Goal: Information Seeking & Learning: Find specific fact

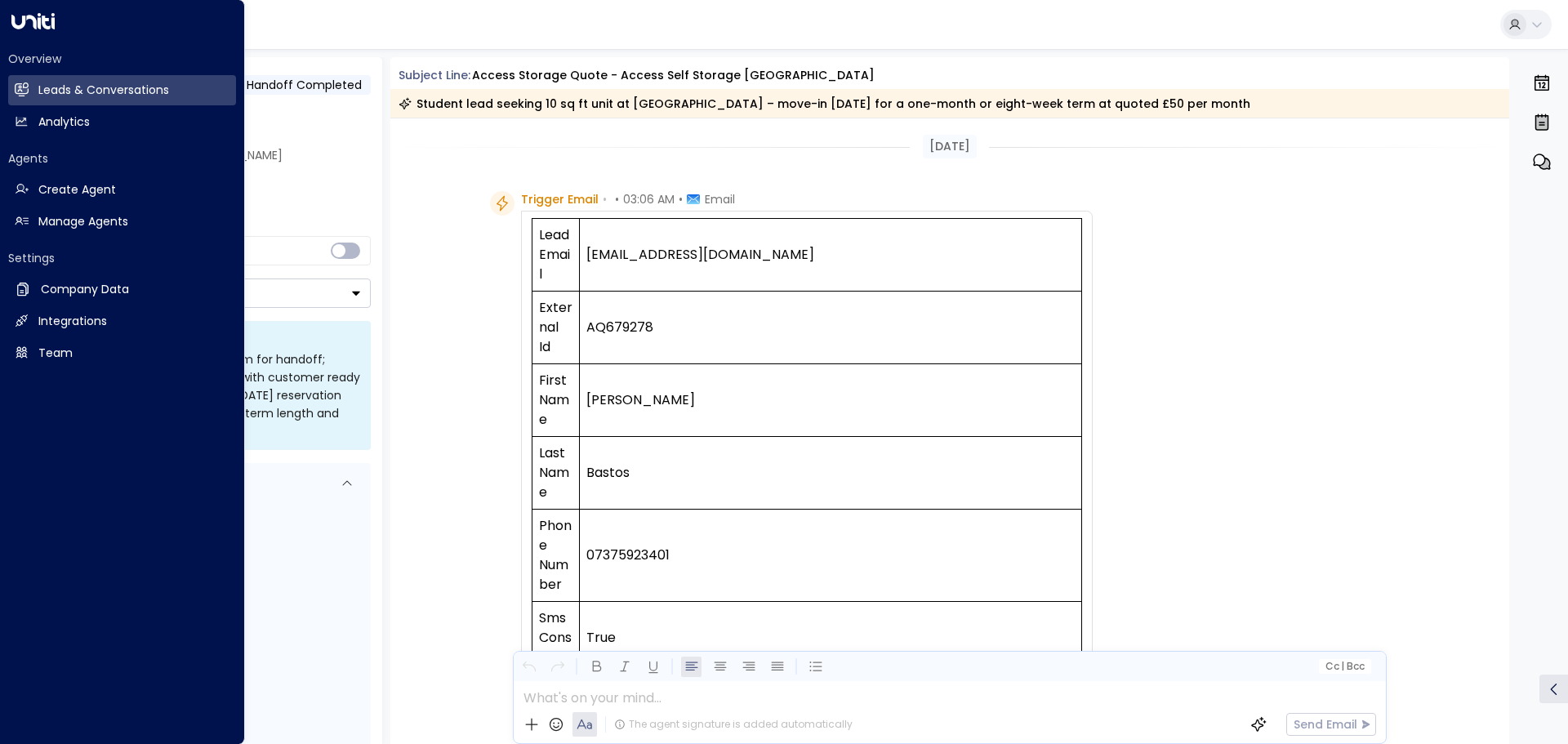
scroll to position [1324, 0]
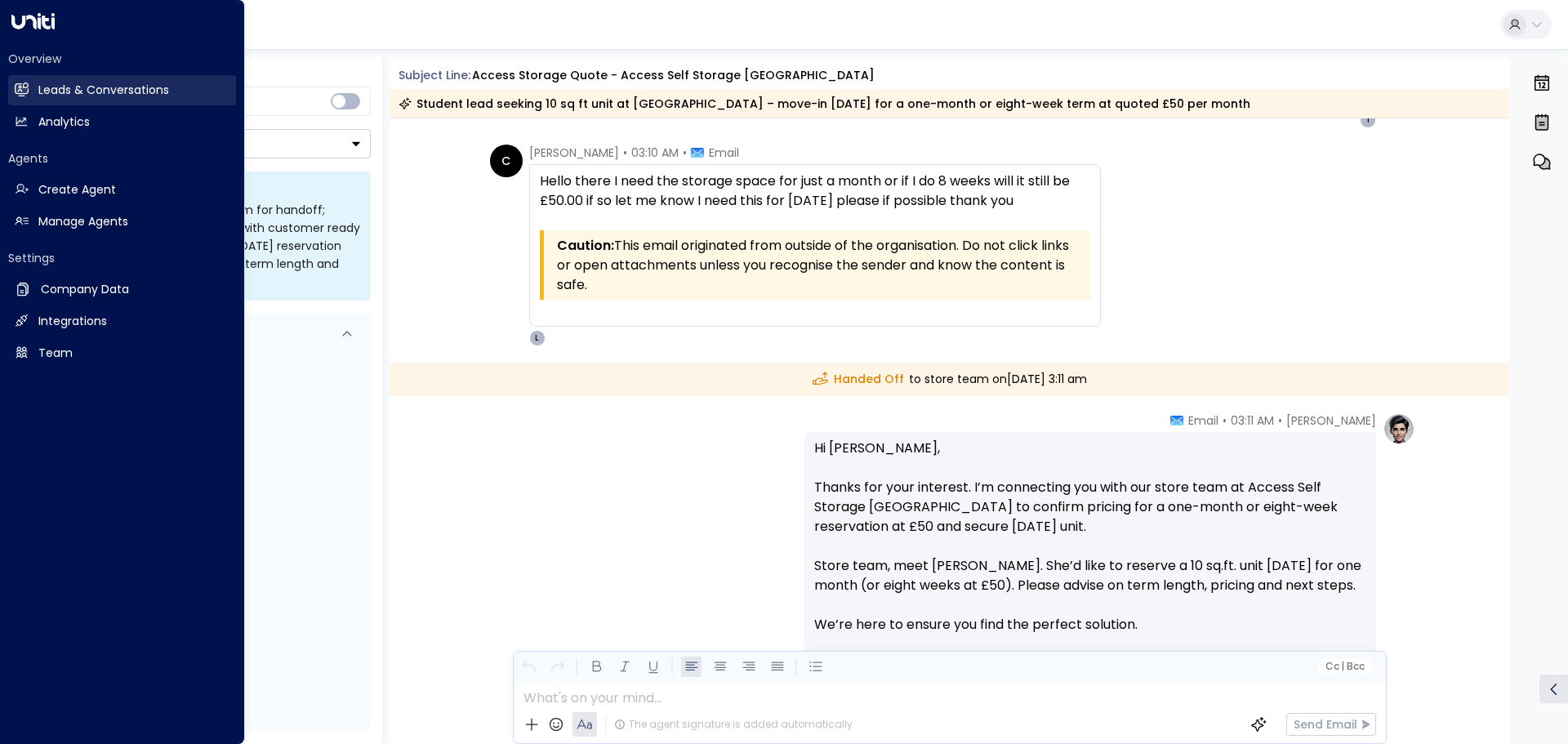
click at [63, 83] on h2 "Leads & Conversations" at bounding box center [103, 90] width 130 height 17
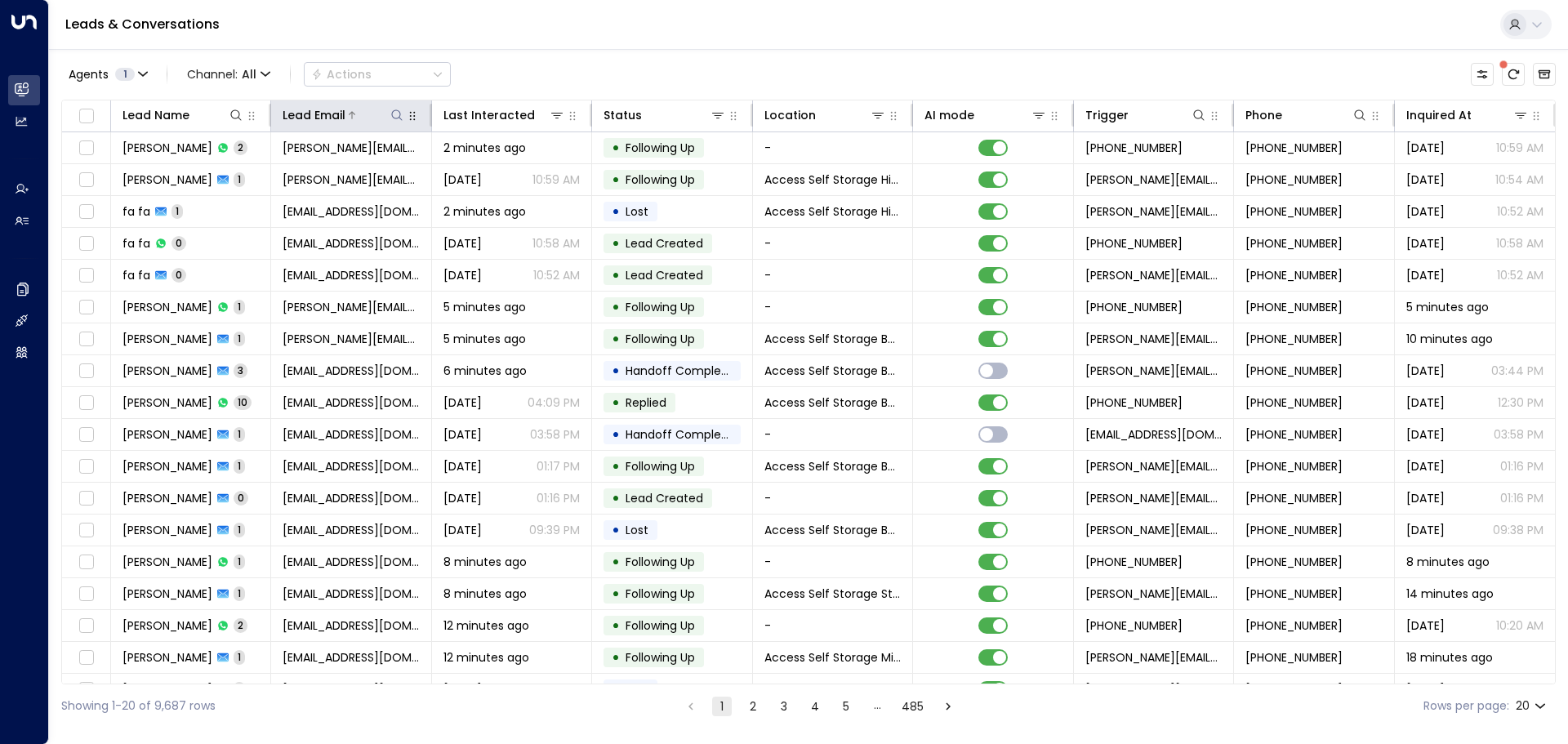
click at [399, 111] on icon at bounding box center [397, 115] width 13 height 13
type input "**********"
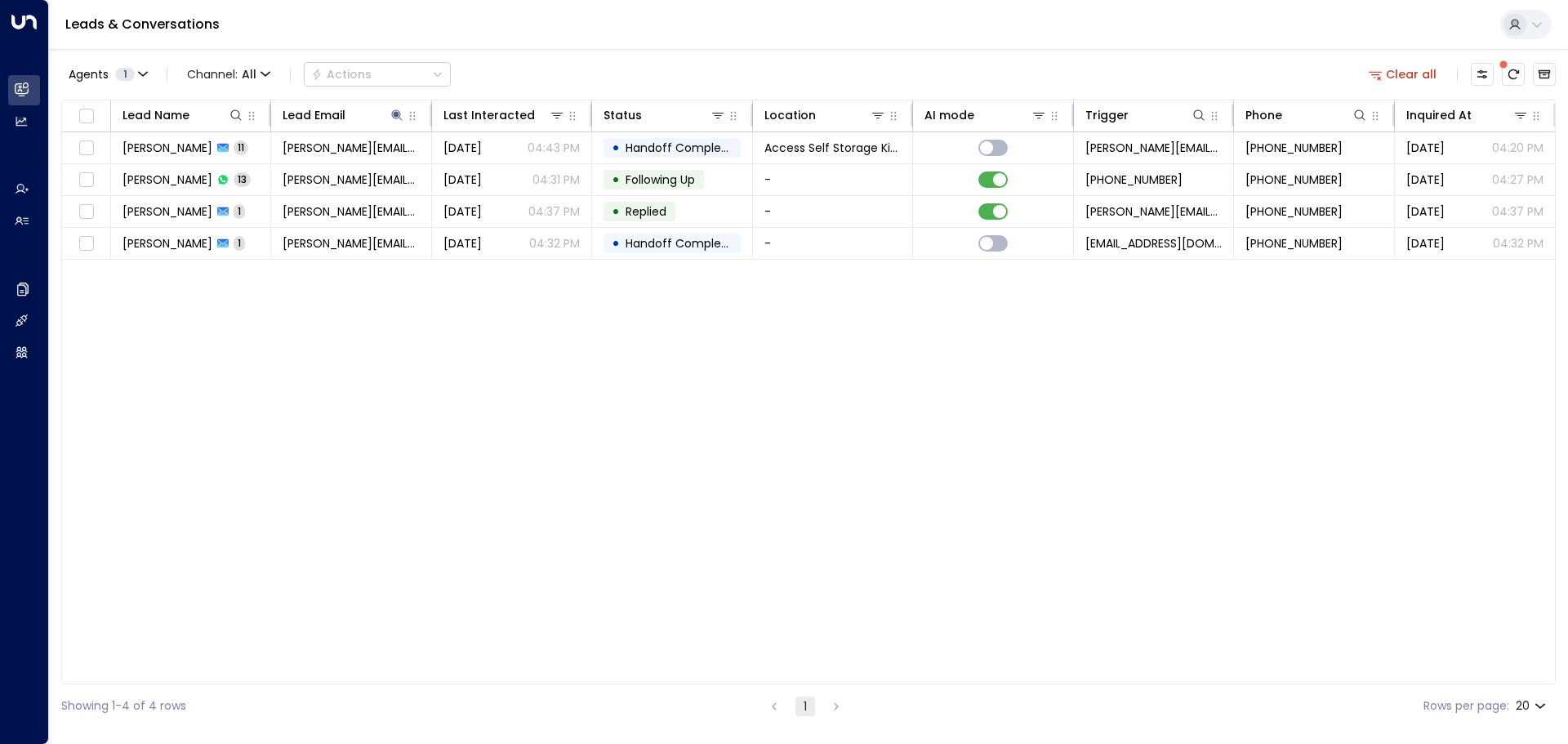
click at [432, 290] on div "Lead Name Lead Email Last Interacted Status Location AI mode Trigger Phone Inqu…" at bounding box center [808, 392] width 1495 height 585
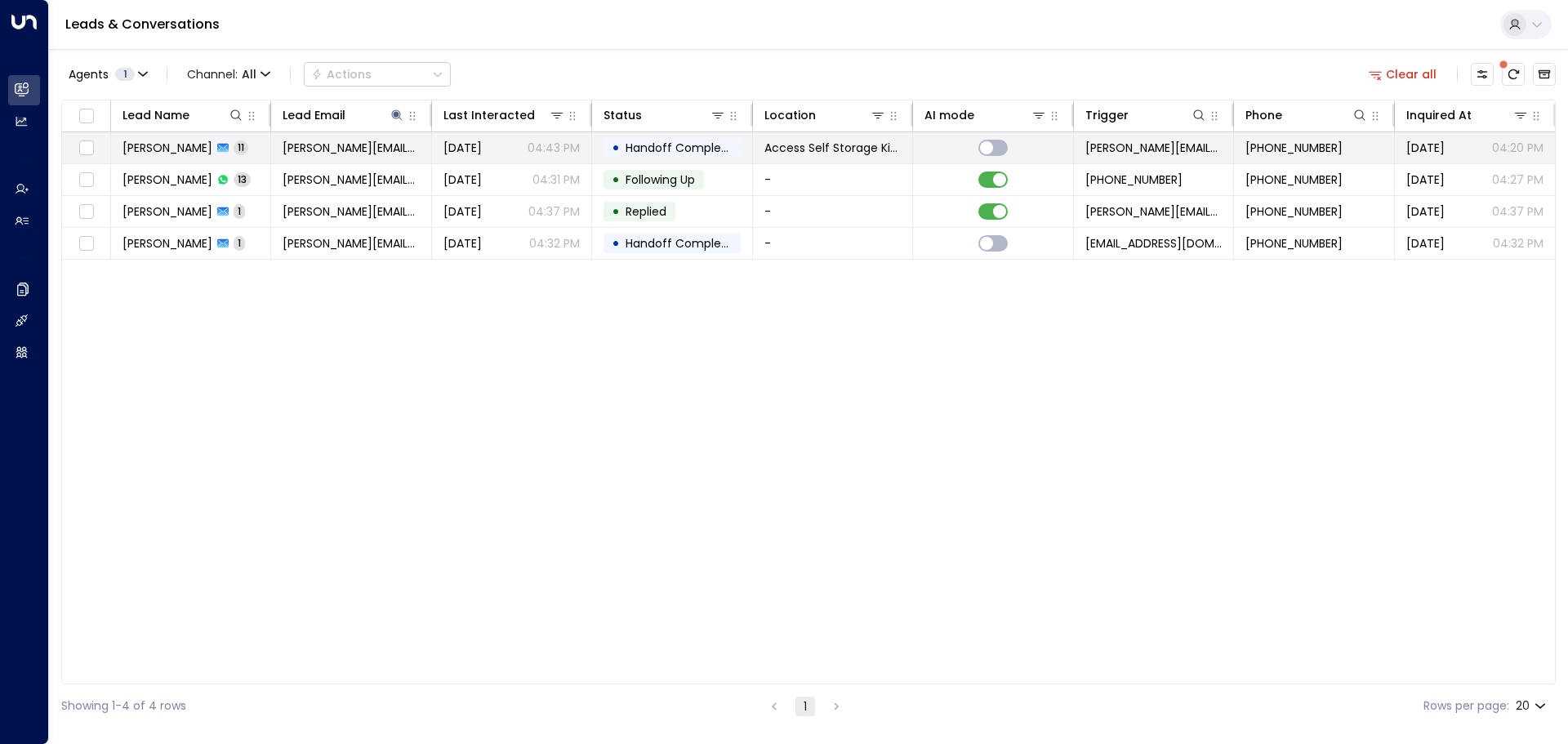
click at [217, 141] on td "[PERSON_NAME] 11" at bounding box center [191, 147] width 160 height 31
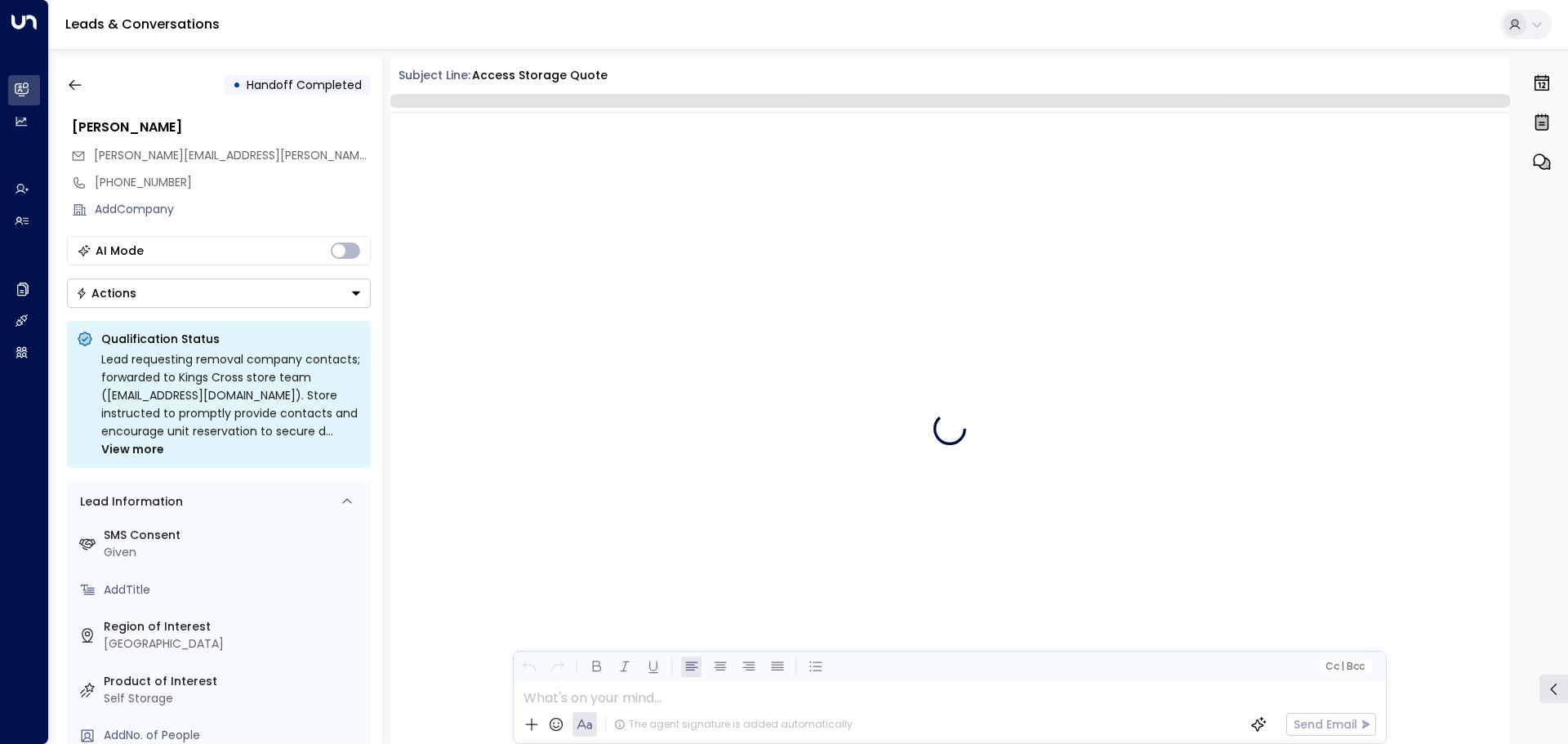
scroll to position [10834, 0]
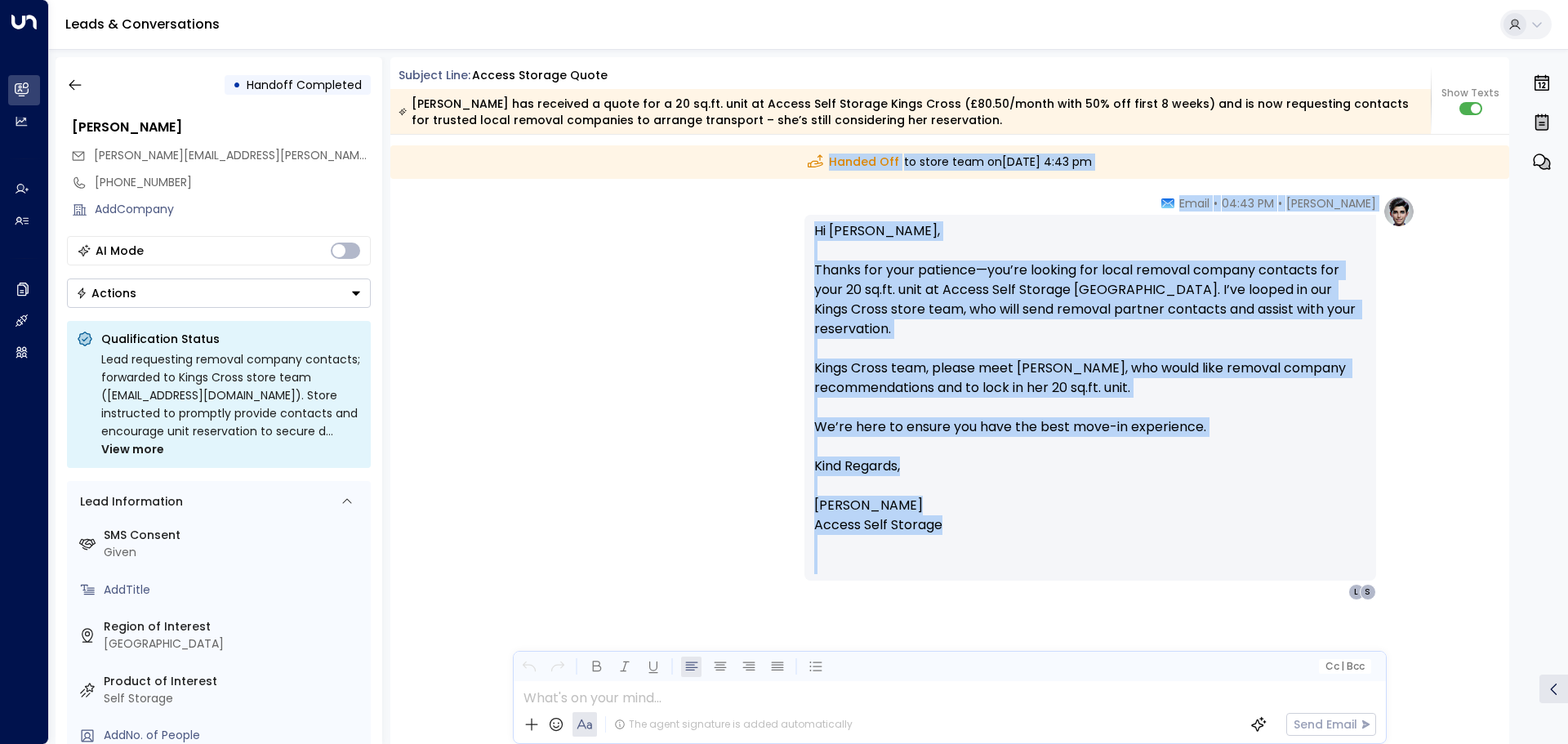
drag, startPoint x: 1503, startPoint y: 720, endPoint x: 1512, endPoint y: 631, distance: 89.5
click at [1512, 631] on div "• Handoff Completed [PERSON_NAME] [PERSON_NAME][EMAIL_ADDRESS][PERSON_NAME][DOM…" at bounding box center [812, 401] width 1514 height 687
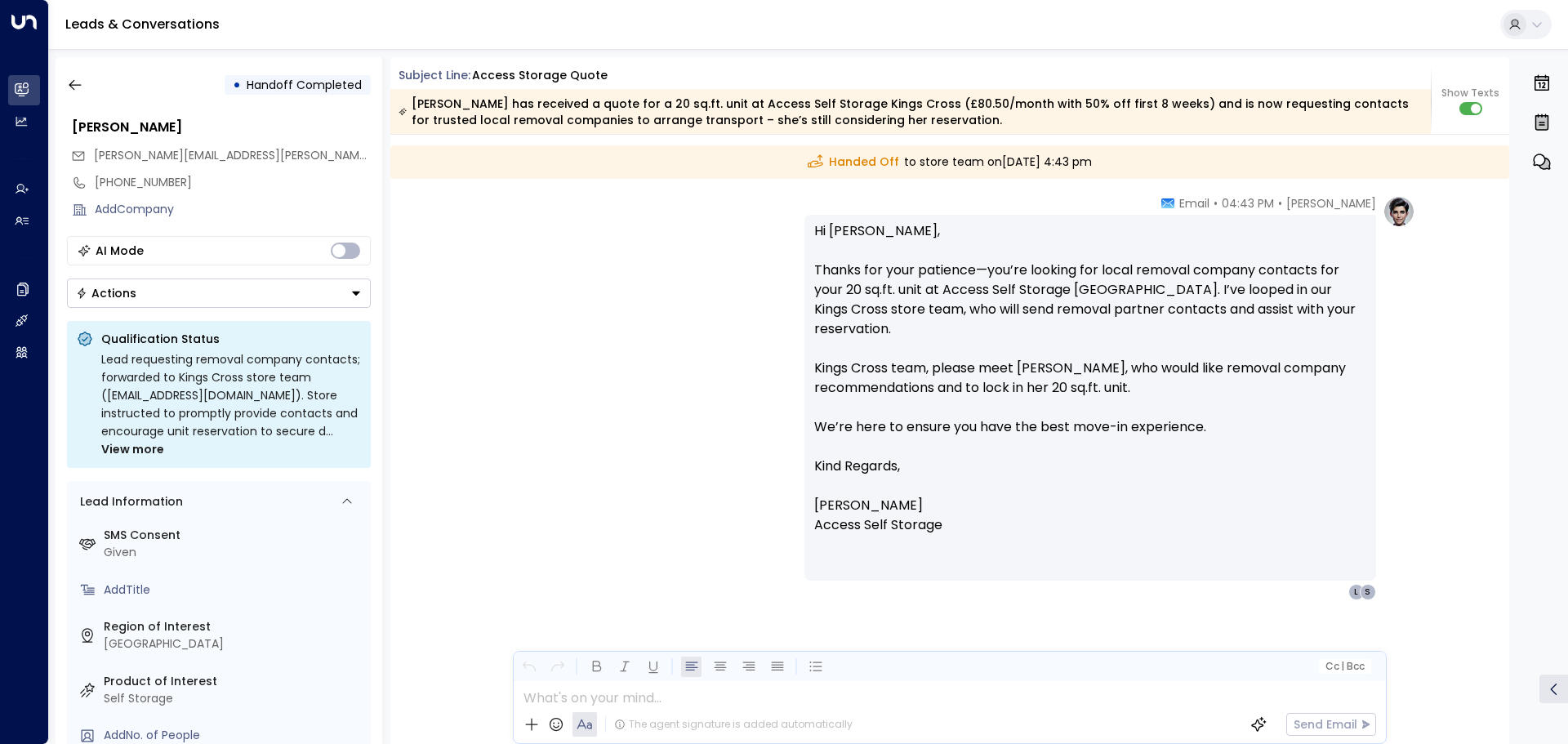
click at [1512, 631] on div "• Handoff Completed [PERSON_NAME] [PERSON_NAME][EMAIL_ADDRESS][PERSON_NAME][DOM…" at bounding box center [812, 401] width 1514 height 687
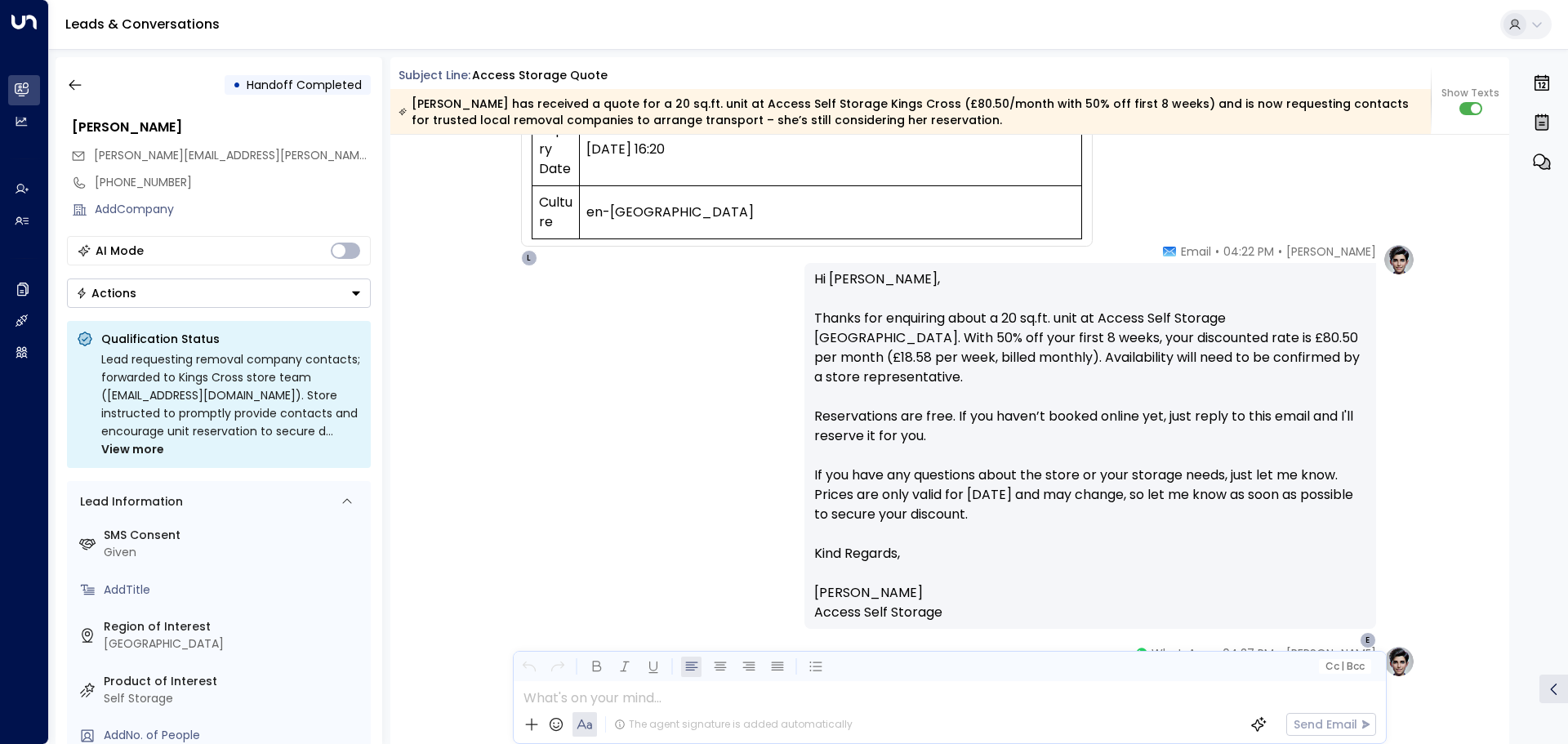
scroll to position [735, 0]
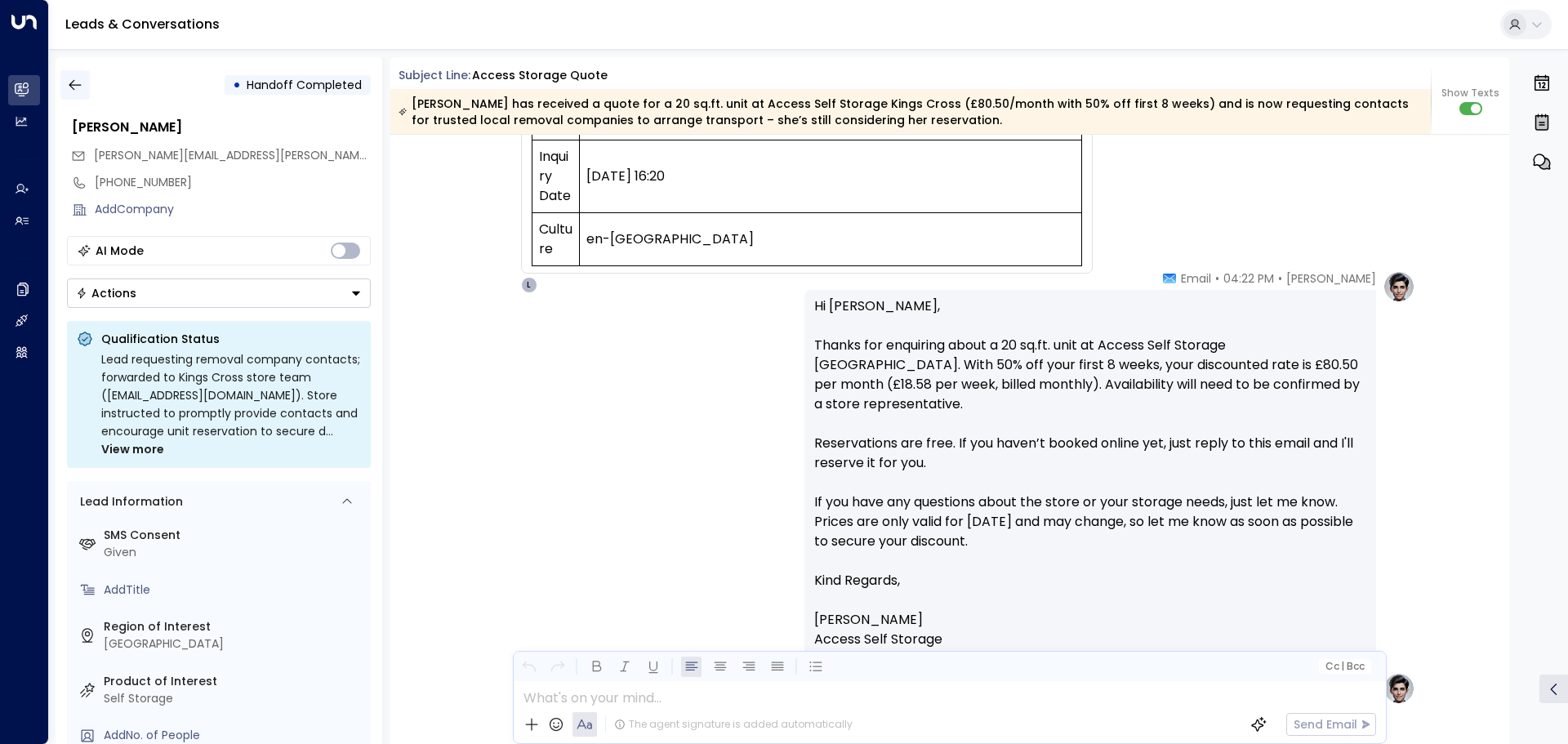
click at [69, 88] on icon "button" at bounding box center [74, 85] width 16 height 16
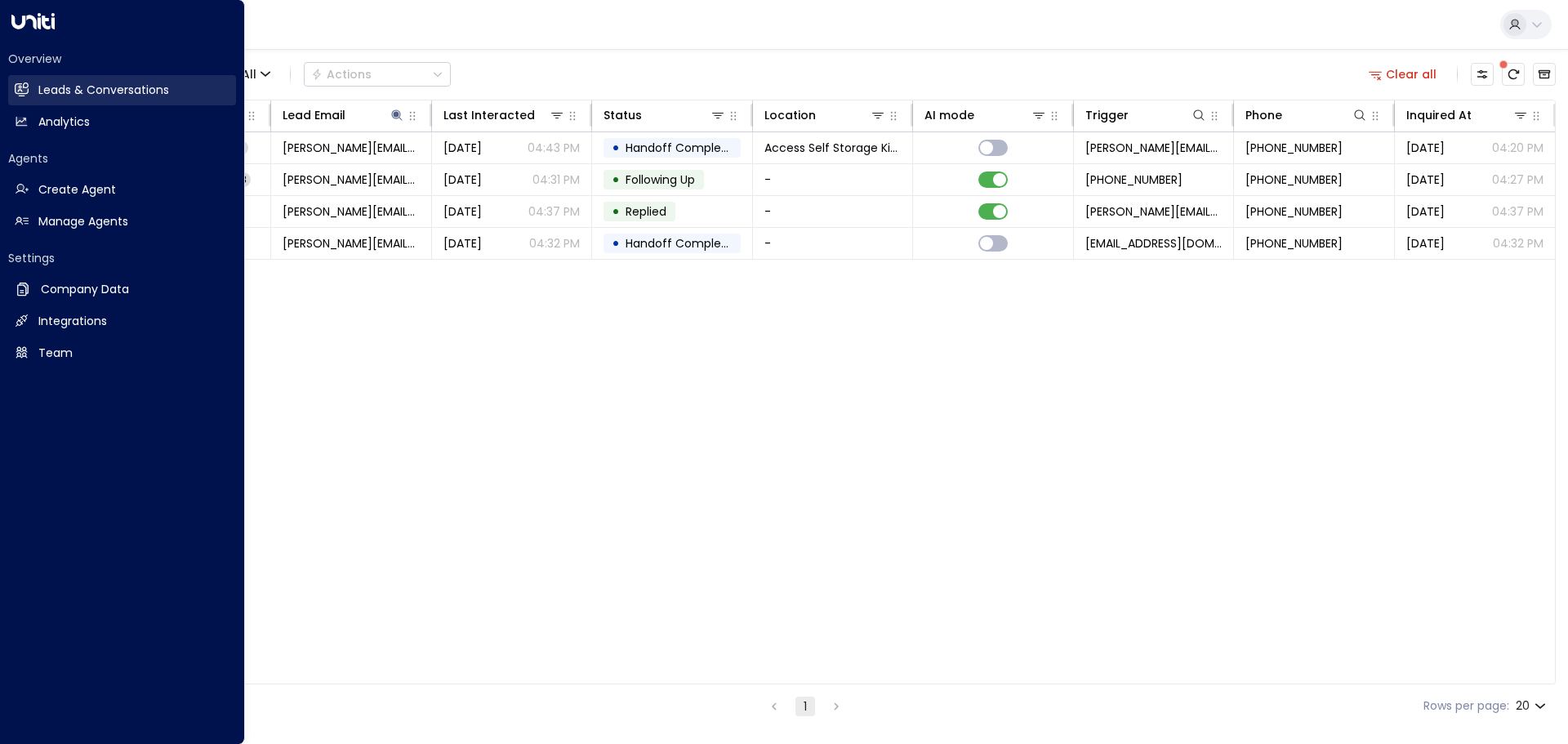
click at [30, 88] on link "Leads & Conversations Leads & Conversations" at bounding box center [122, 90] width 227 height 30
click at [89, 89] on h2 "Leads & Conversations" at bounding box center [103, 90] width 130 height 17
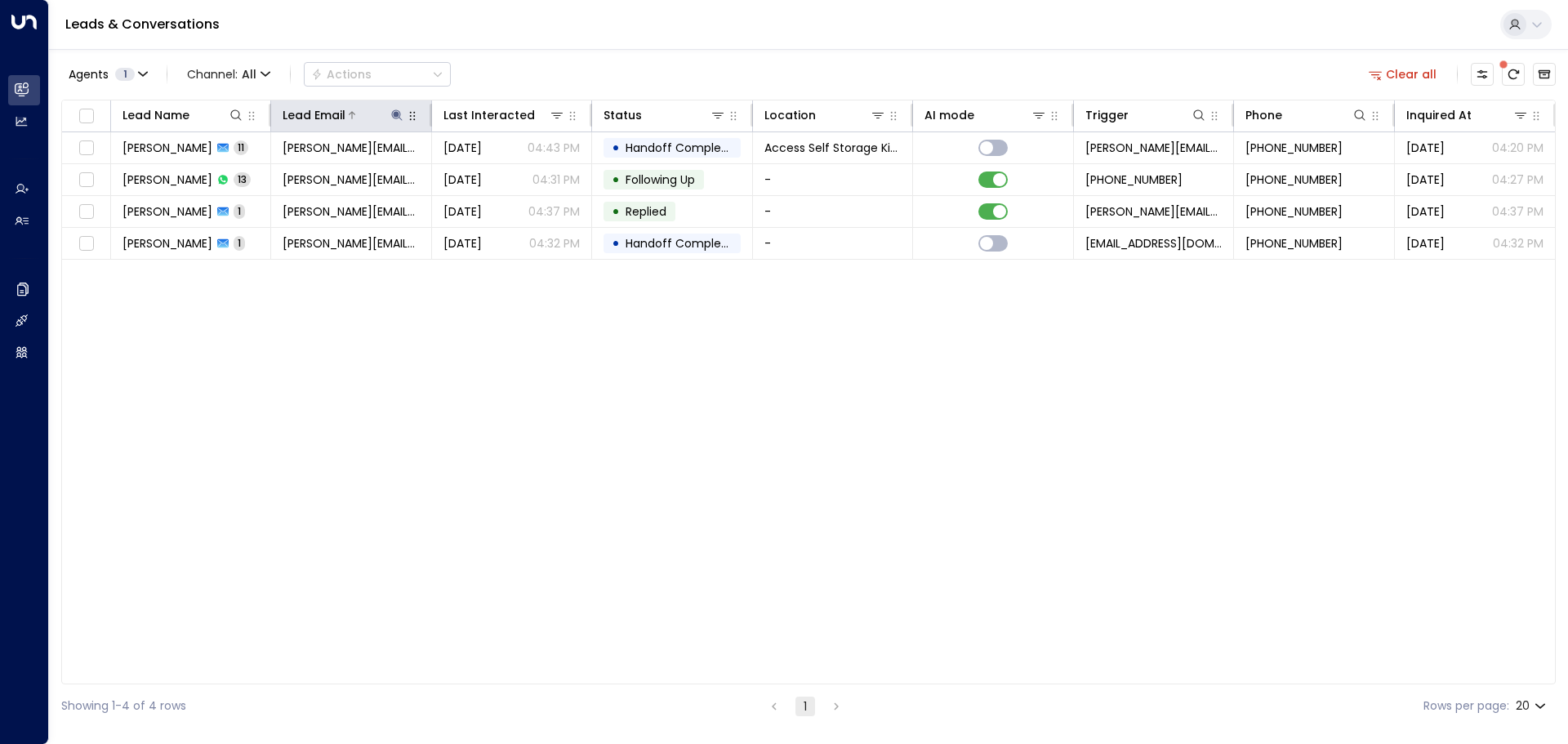
click at [395, 113] on icon at bounding box center [396, 114] width 10 height 10
click at [503, 176] on icon "button" at bounding box center [499, 174] width 10 height 10
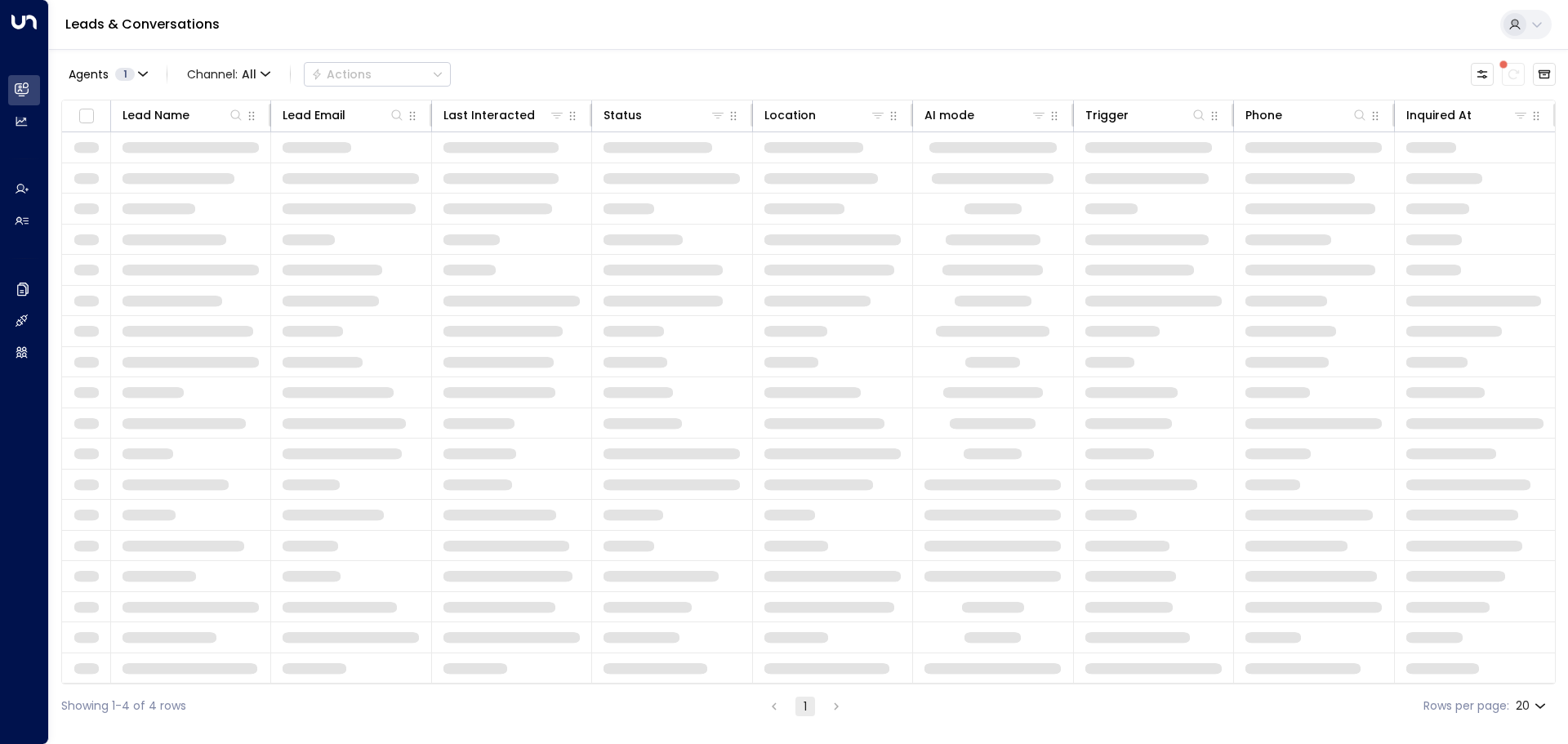
click at [441, 275] on td at bounding box center [512, 270] width 160 height 30
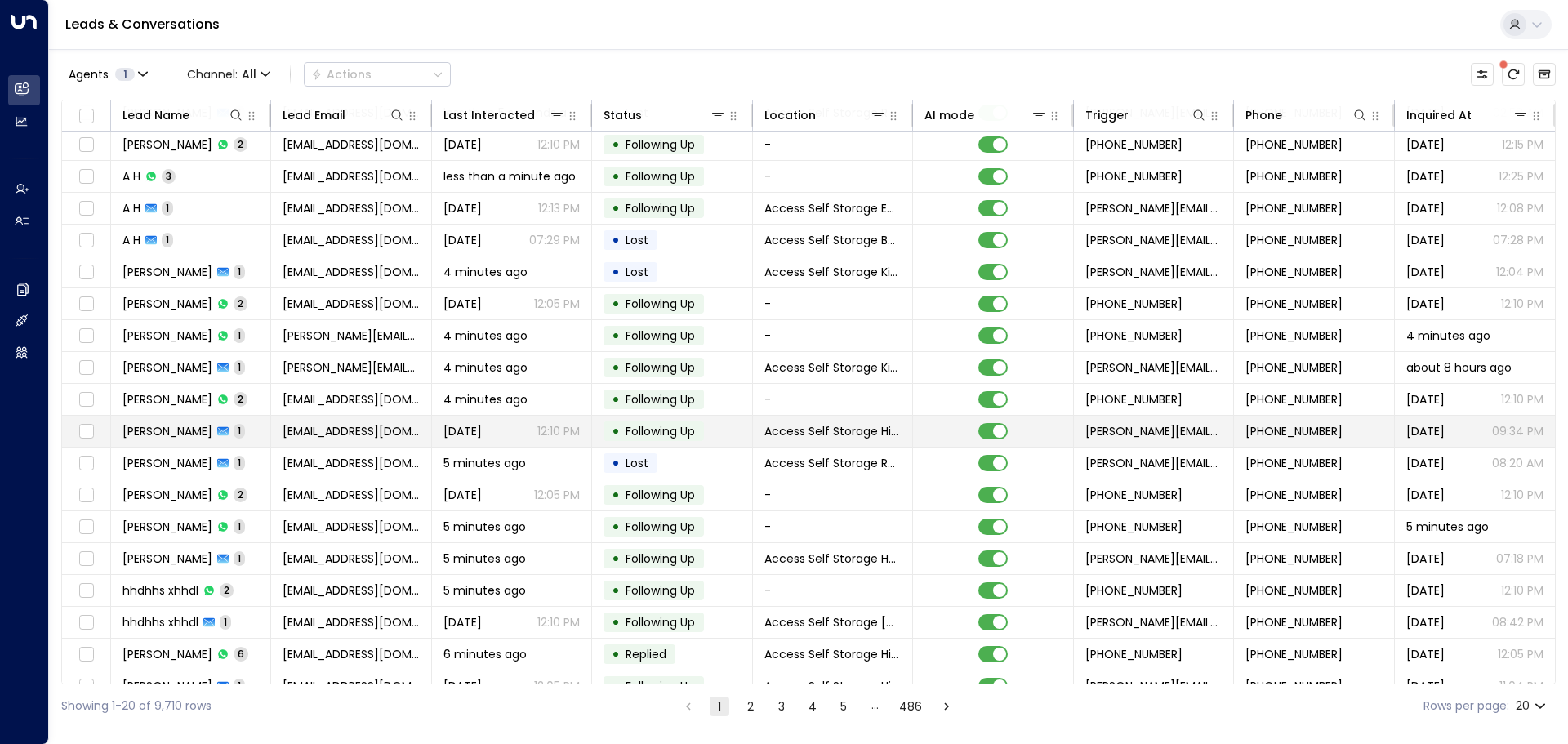
scroll to position [90, 0]
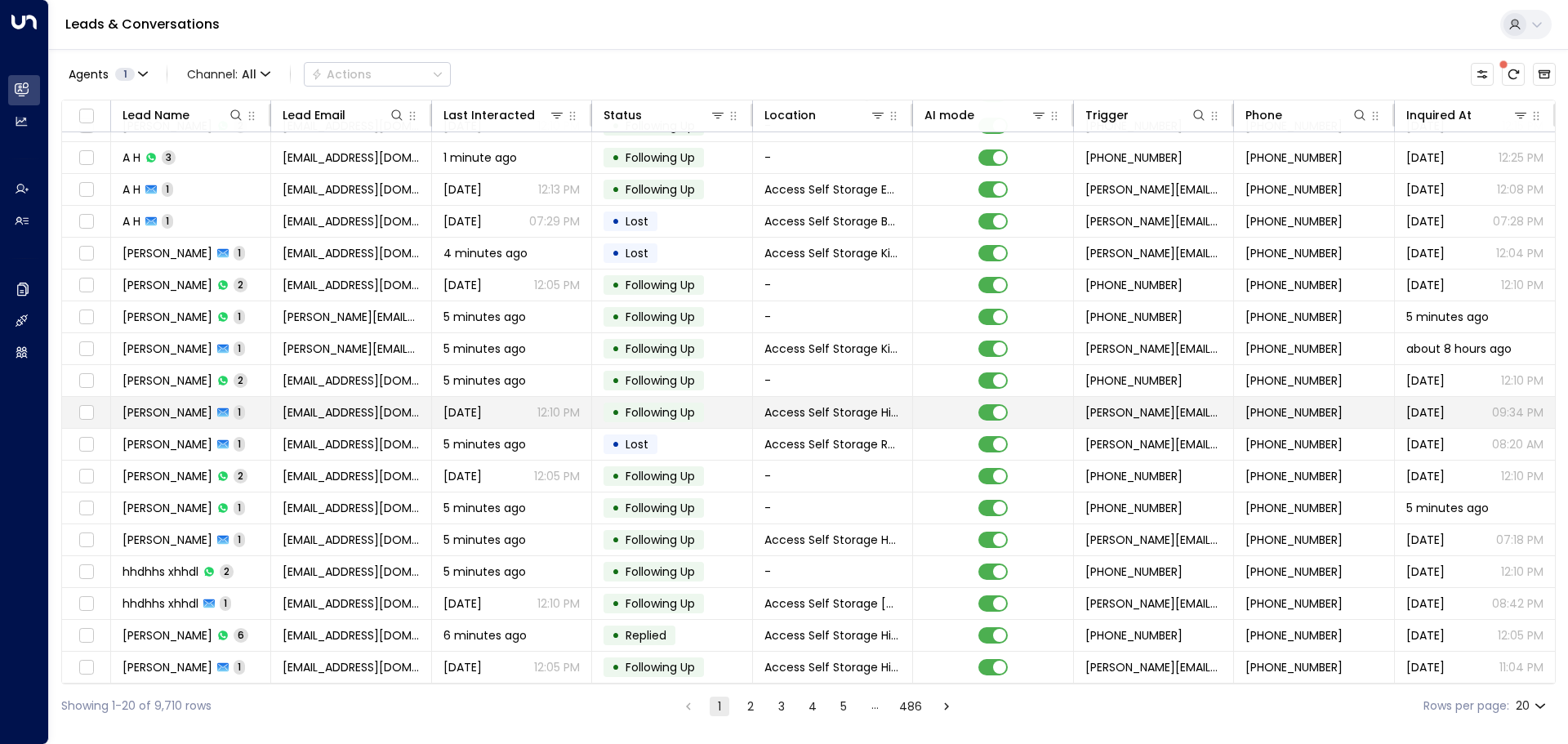
click at [238, 401] on td "[PERSON_NAME] 1" at bounding box center [191, 412] width 160 height 31
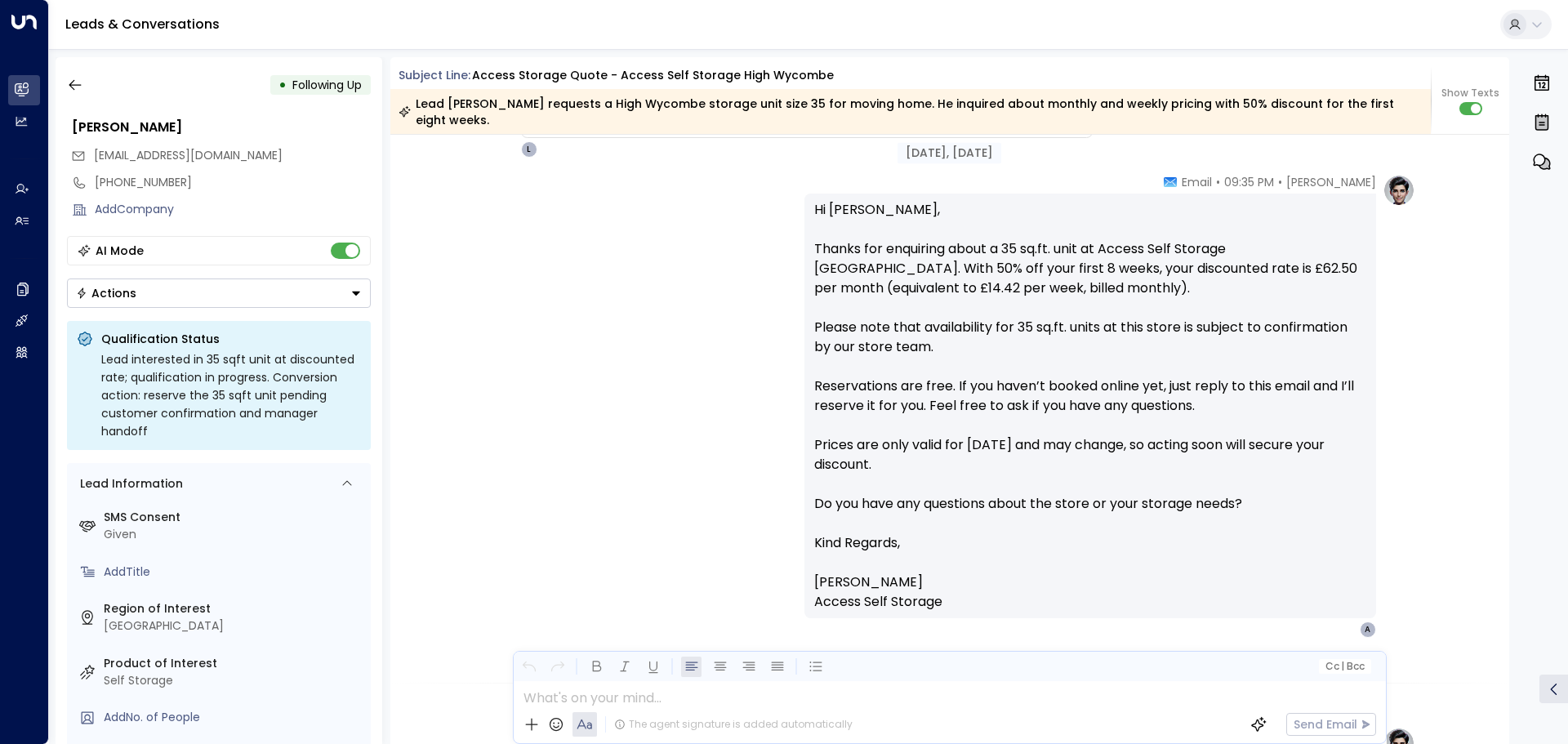
scroll to position [871, 0]
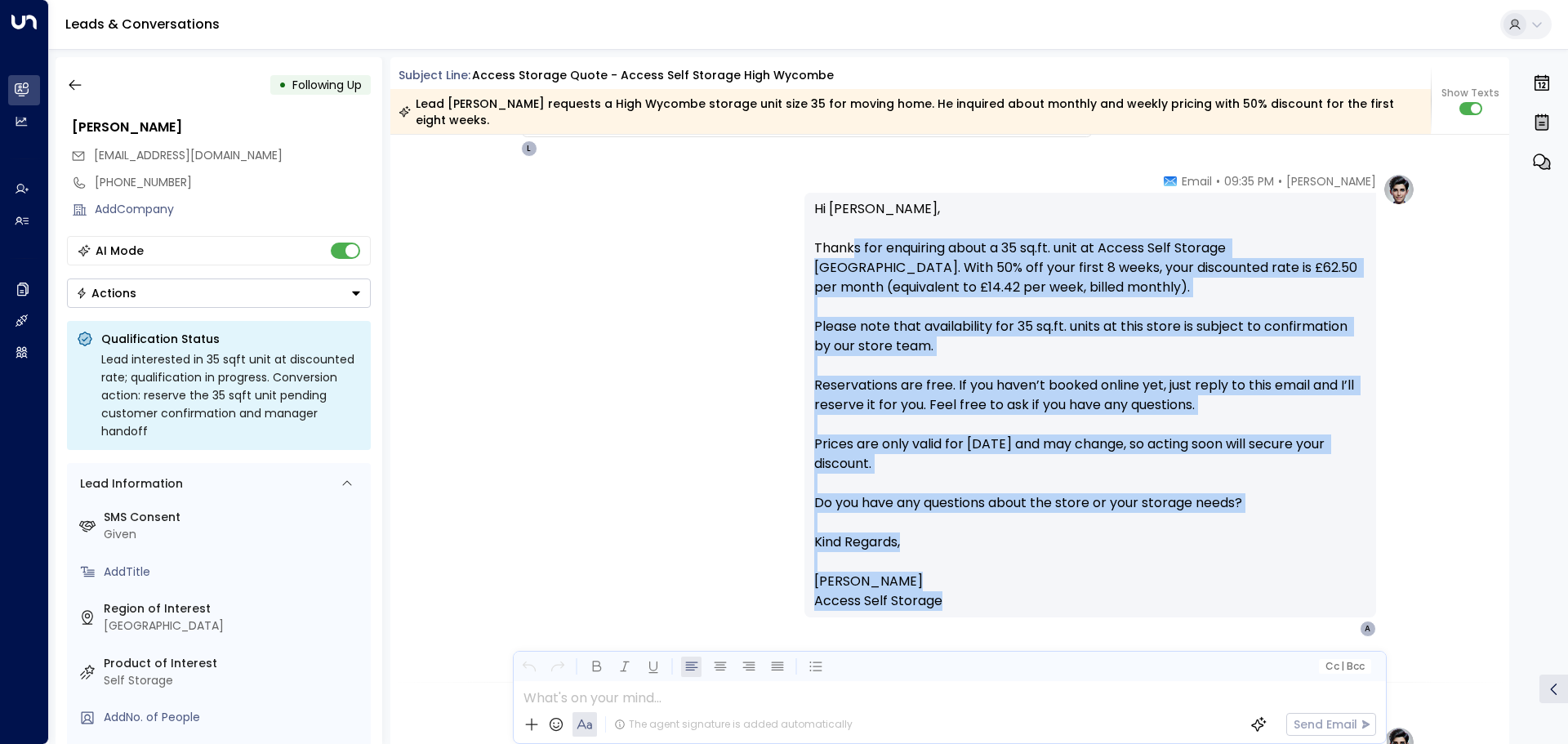
drag, startPoint x: 946, startPoint y: 581, endPoint x: 853, endPoint y: 224, distance: 368.9
click at [853, 224] on div "Hi [PERSON_NAME], Thanks for enquiring about a 35 sq.ft. unit at Access Self St…" at bounding box center [1090, 404] width 552 height 412
click at [748, 259] on div "[PERSON_NAME] • 09:35 PM • Email Hi [PERSON_NAME], Thanks for enquiring about a…" at bounding box center [950, 405] width 931 height 464
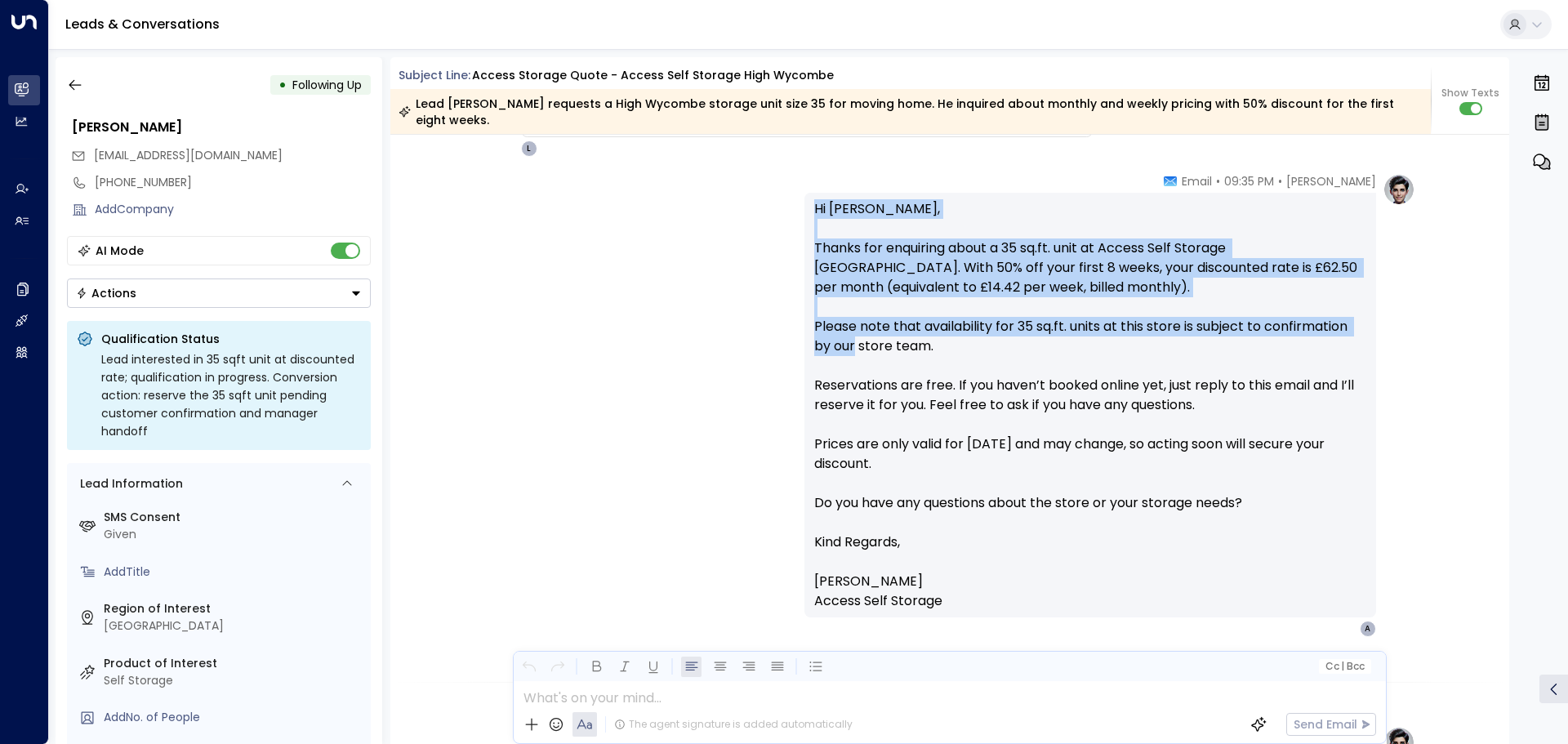
drag, startPoint x: 813, startPoint y: 193, endPoint x: 852, endPoint y: 325, distance: 137.6
click at [852, 325] on p "Hi [PERSON_NAME], Thanks for enquiring about a 35 sq.ft. unit at Access Self St…" at bounding box center [1090, 365] width 552 height 333
click at [836, 271] on p "Hi [PERSON_NAME], Thanks for enquiring about a 35 sq.ft. unit at Access Self St…" at bounding box center [1090, 365] width 552 height 333
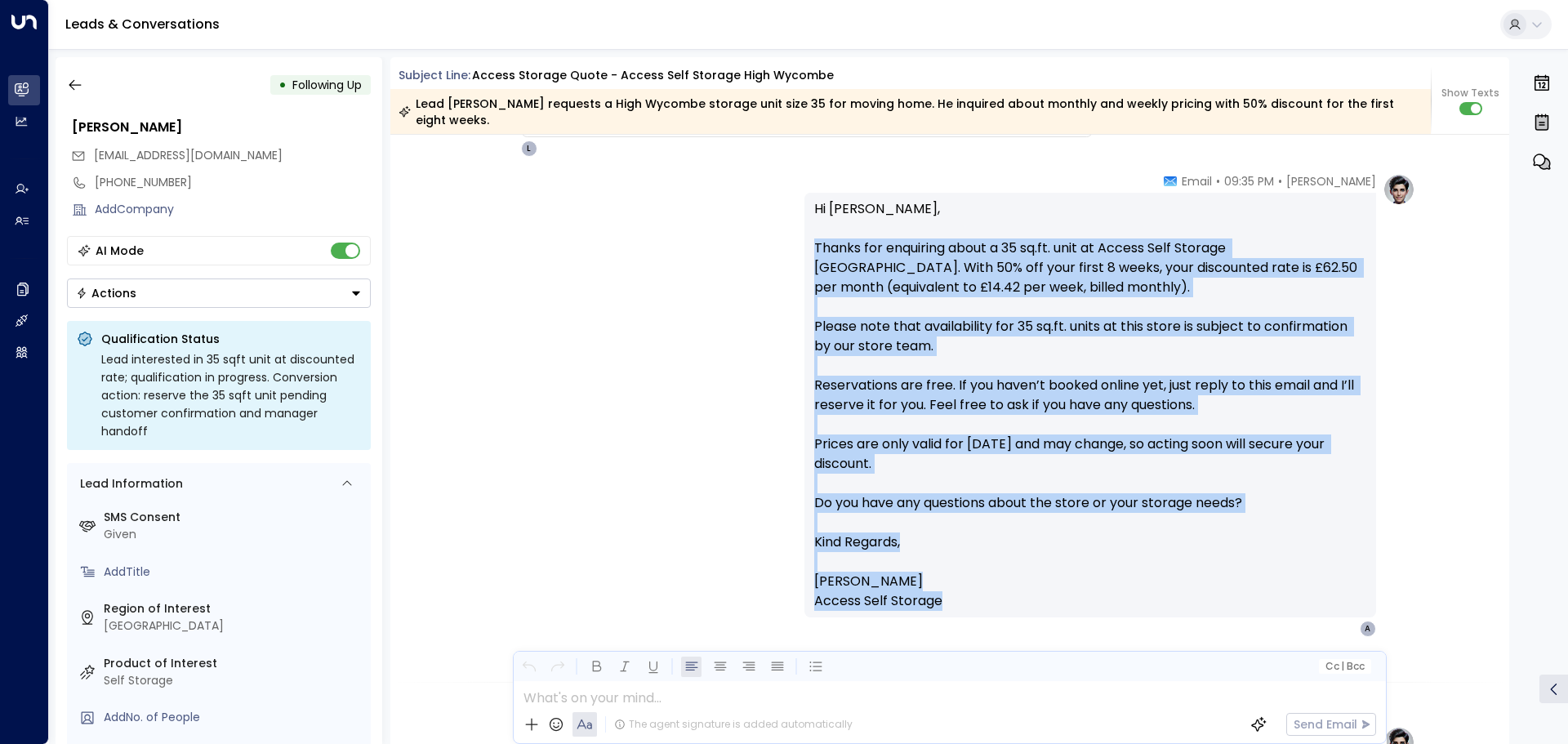
drag, startPoint x: 814, startPoint y: 228, endPoint x: 937, endPoint y: 578, distance: 371.0
click at [937, 578] on div "Hi [PERSON_NAME], Thanks for enquiring about a 35 sq.ft. unit at Access Self St…" at bounding box center [1090, 404] width 552 height 412
copy div "Thanks for enquiring about a 35 sq.ft. unit at Access Self Storage [GEOGRAPHIC_…"
